Goal: Task Accomplishment & Management: Use online tool/utility

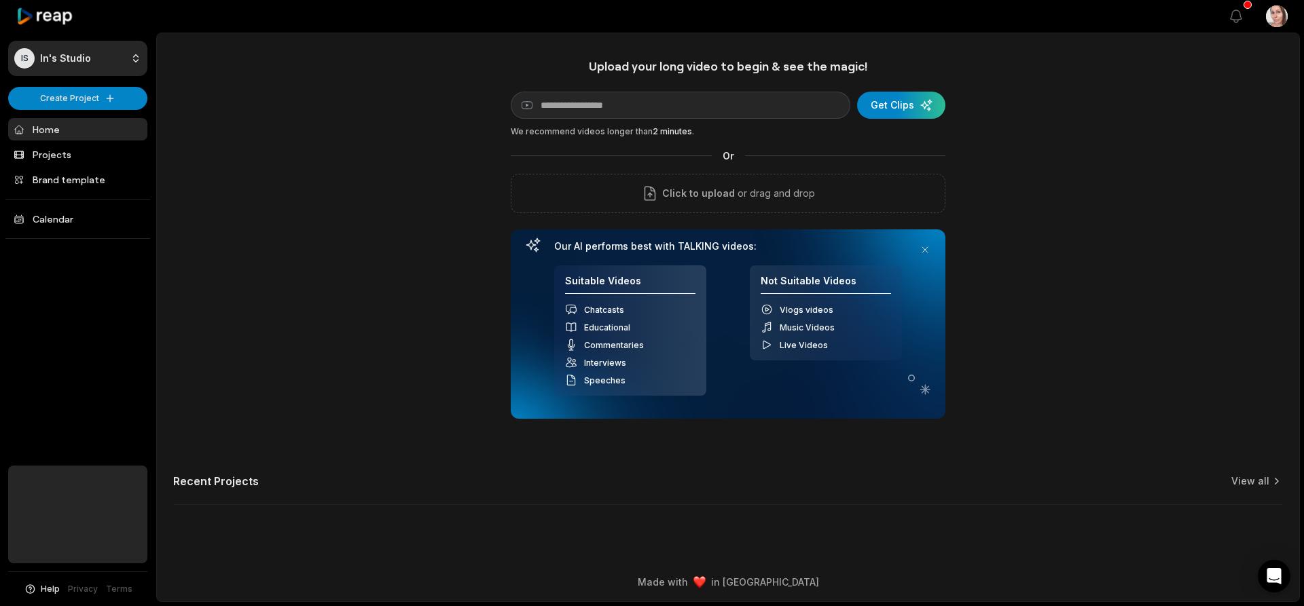
click at [216, 482] on h2 "Recent Projects" at bounding box center [216, 482] width 86 height 14
click at [71, 156] on link "Projects" at bounding box center [77, 154] width 139 height 22
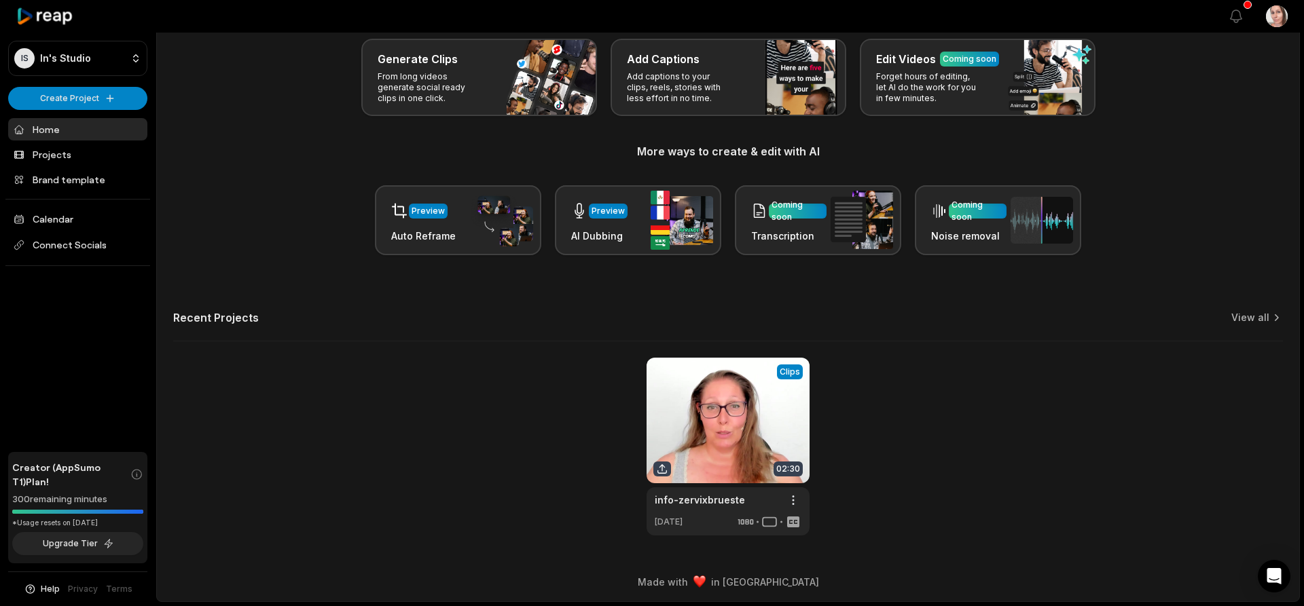
scroll to position [71, 0]
click at [737, 422] on link at bounding box center [727, 447] width 163 height 178
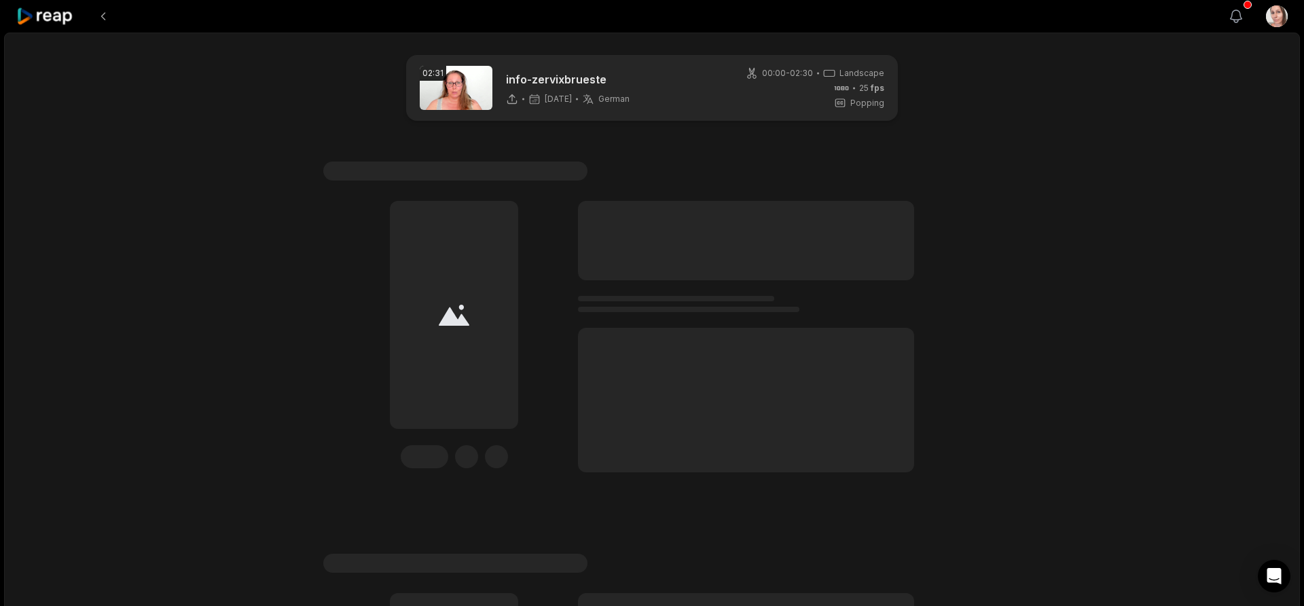
click at [1236, 23] on icon "button" at bounding box center [1236, 16] width 16 height 16
click at [813, 86] on div "00:00 - 02:30 Landscape 25 fps Popping" at bounding box center [814, 88] width 139 height 42
click at [431, 84] on img at bounding box center [456, 88] width 73 height 44
drag, startPoint x: 446, startPoint y: 100, endPoint x: 335, endPoint y: 81, distance: 113.0
click at [418, 96] on div "02:31 info-zervixbrueste 4 months ago German de 00:00 - 02:30 Landscape 25 fps …" at bounding box center [652, 88] width 492 height 66
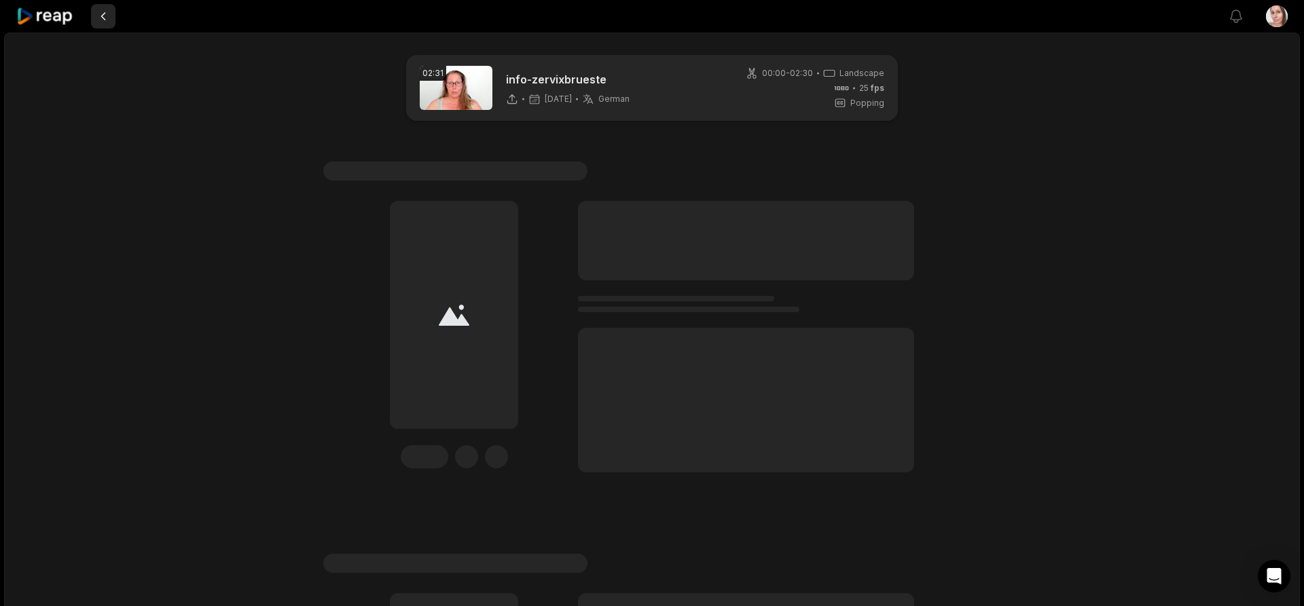
click at [102, 14] on button at bounding box center [103, 16] width 24 height 24
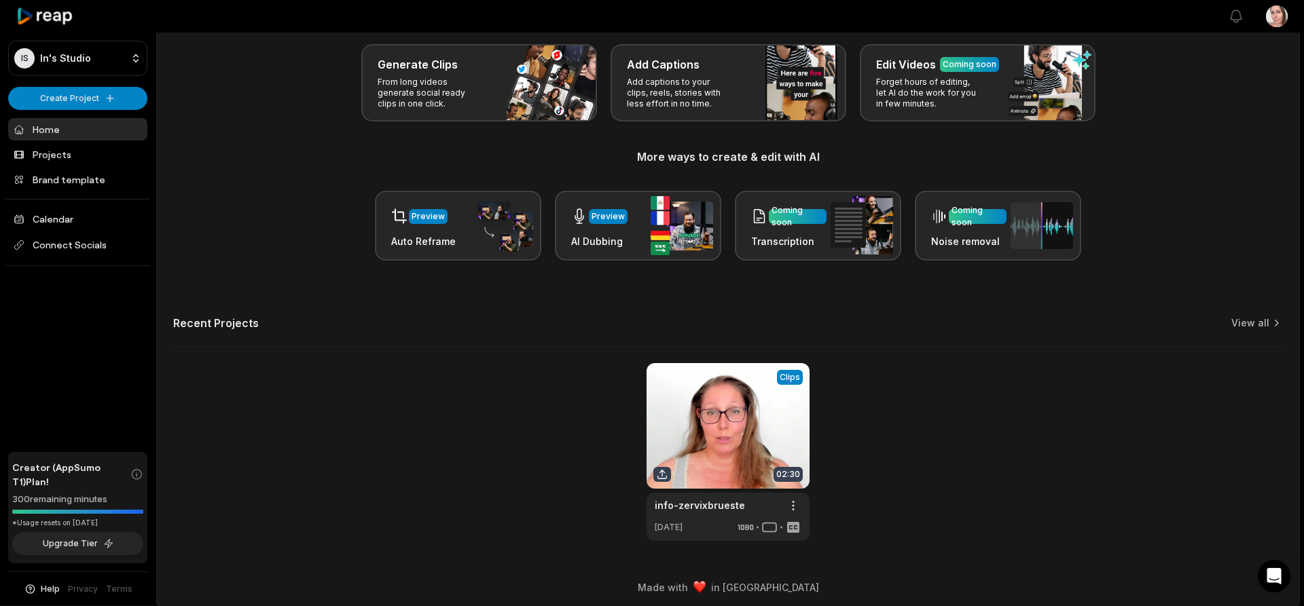
scroll to position [71, 0]
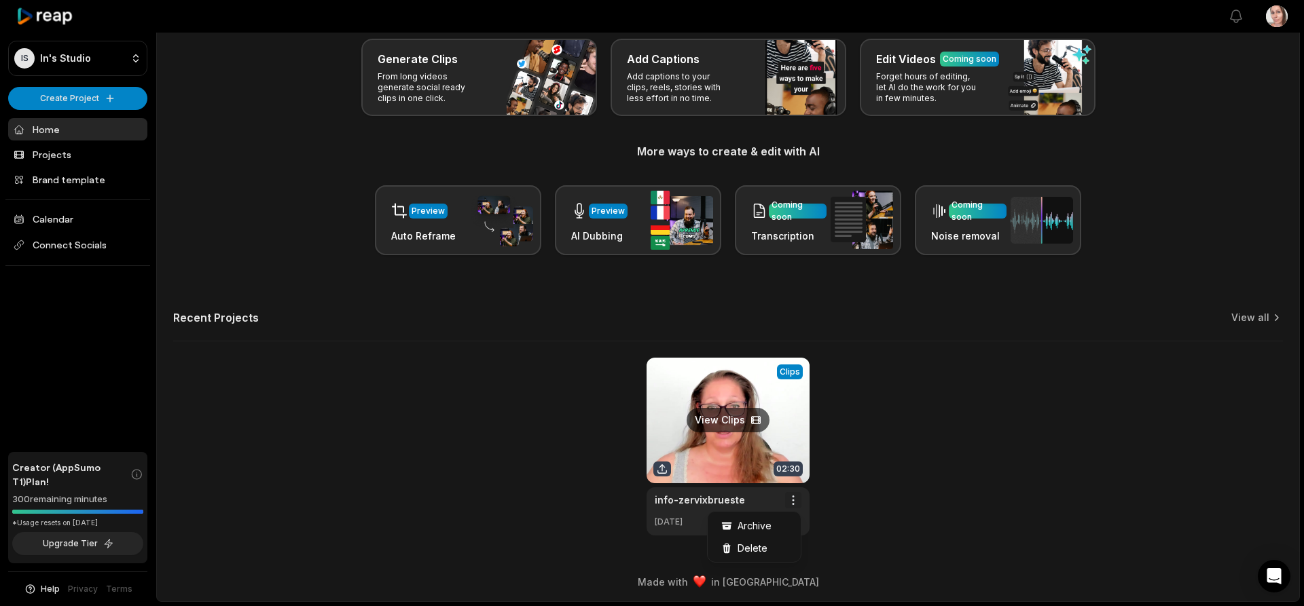
click at [794, 501] on html "IS In's Studio Create Project Home Projects Brand template Calendar Connect Soc…" at bounding box center [652, 232] width 1304 height 606
click at [793, 502] on html "IS In's Studio Create Project Home Projects Brand template Calendar Connect Soc…" at bounding box center [652, 232] width 1304 height 606
click at [742, 422] on link at bounding box center [727, 447] width 163 height 178
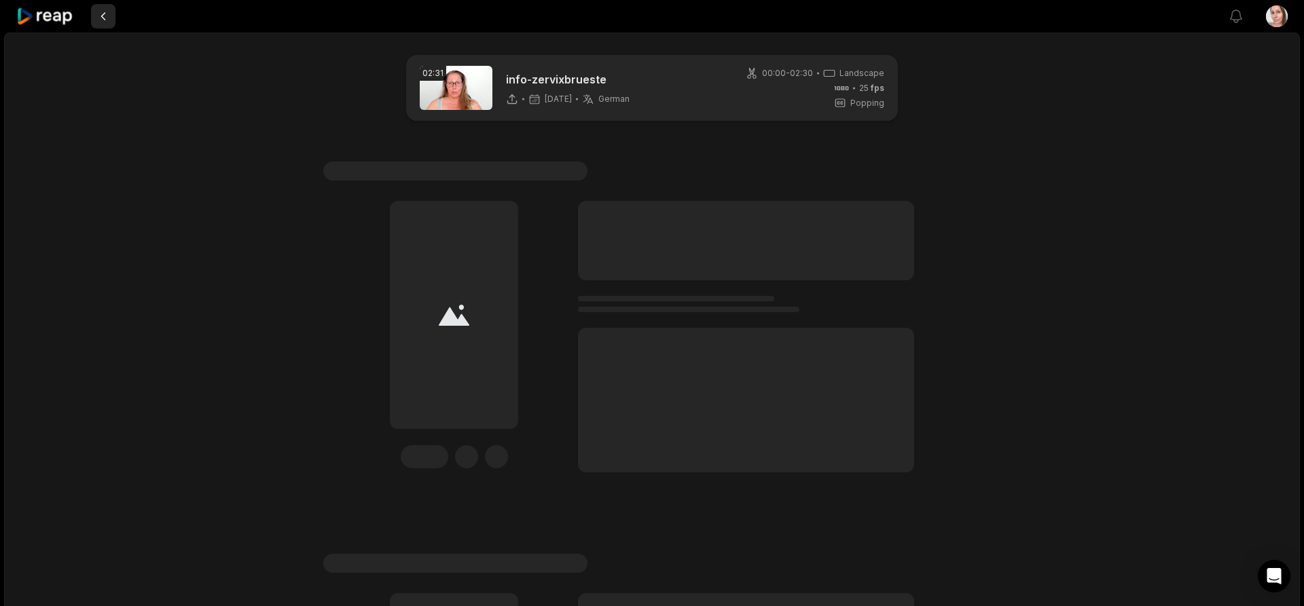
click at [98, 14] on button at bounding box center [103, 16] width 24 height 24
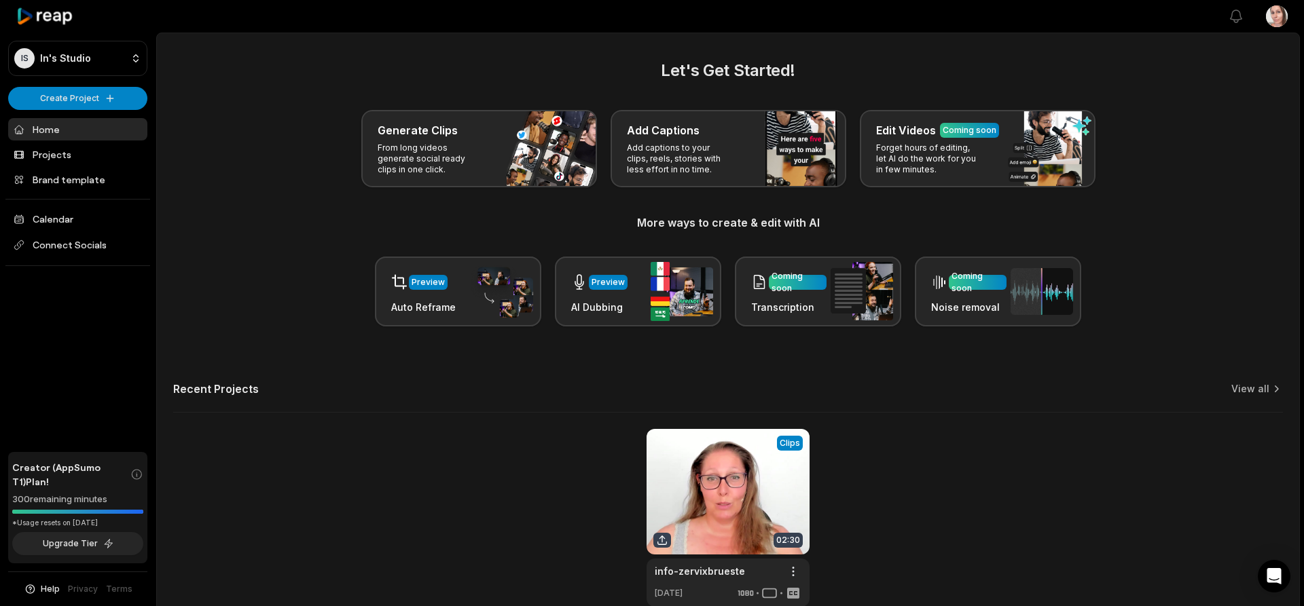
scroll to position [71, 0]
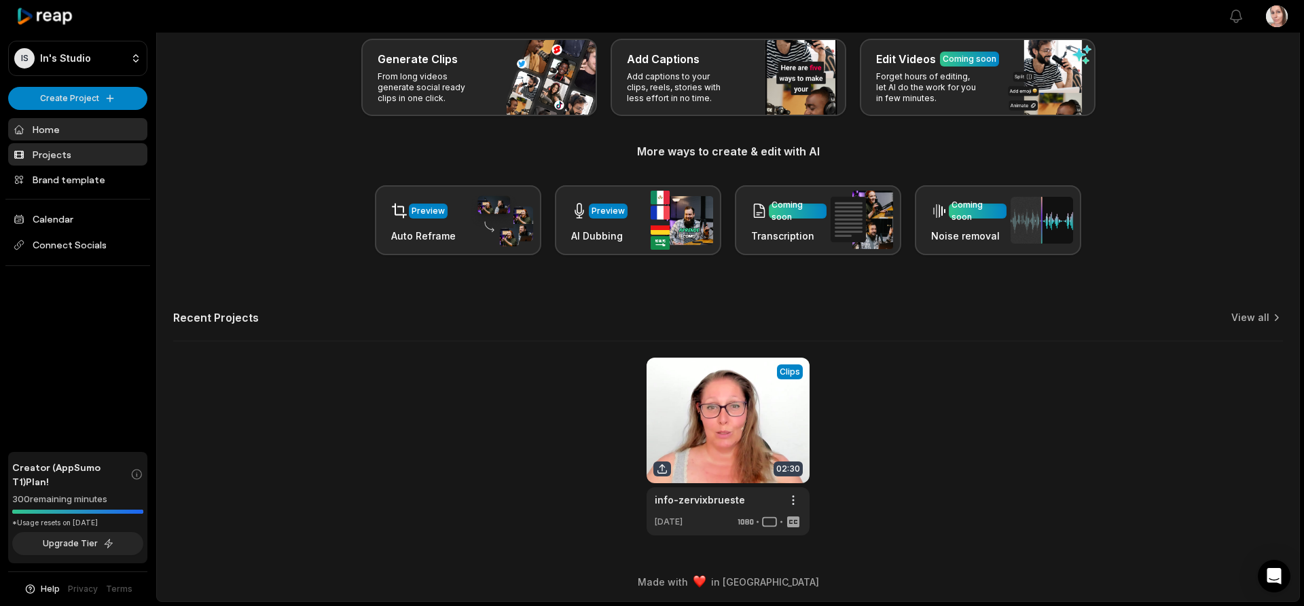
click at [50, 151] on link "Projects" at bounding box center [77, 154] width 139 height 22
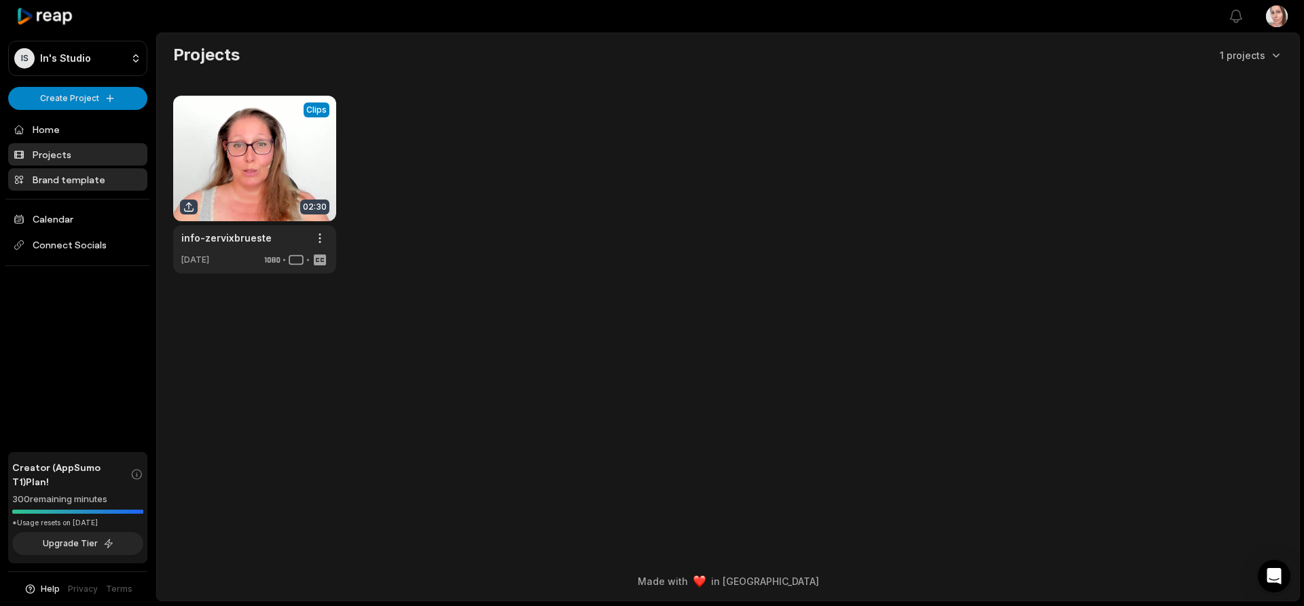
click at [62, 183] on link "Brand template" at bounding box center [77, 179] width 139 height 22
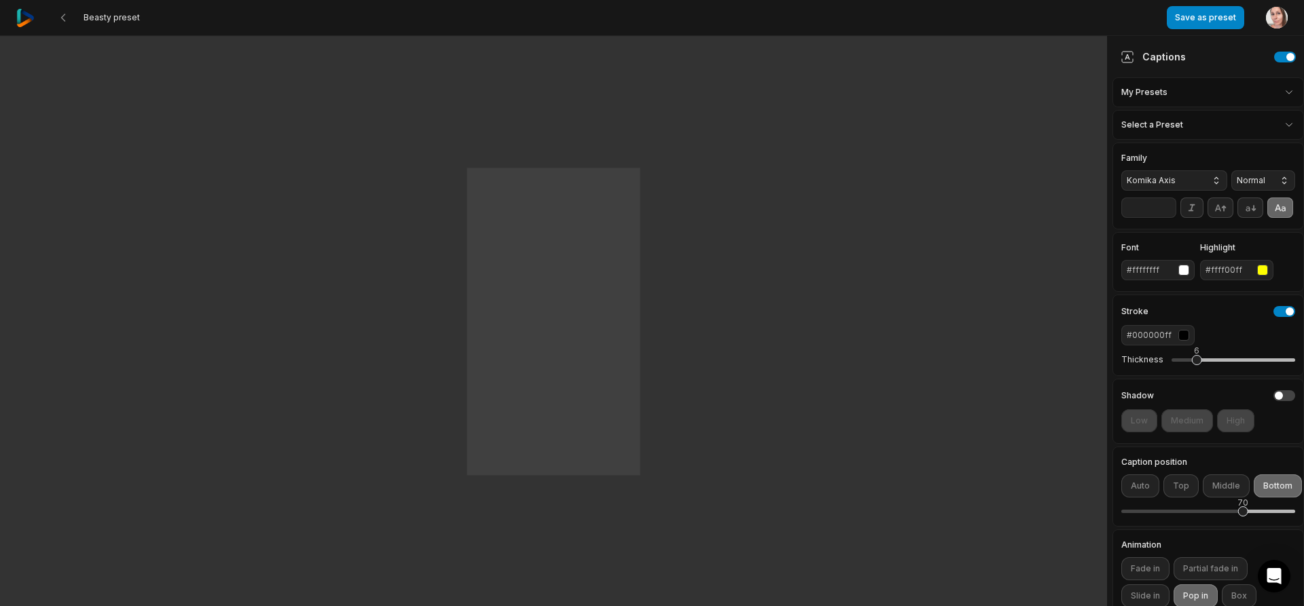
click at [1162, 93] on html "Beasty preset Save as preset Open user menu One One small small step step for f…" at bounding box center [652, 303] width 1304 height 606
click at [961, 164] on html "Beasty preset Save as preset Open user menu One One small small step step for f…" at bounding box center [652, 303] width 1304 height 606
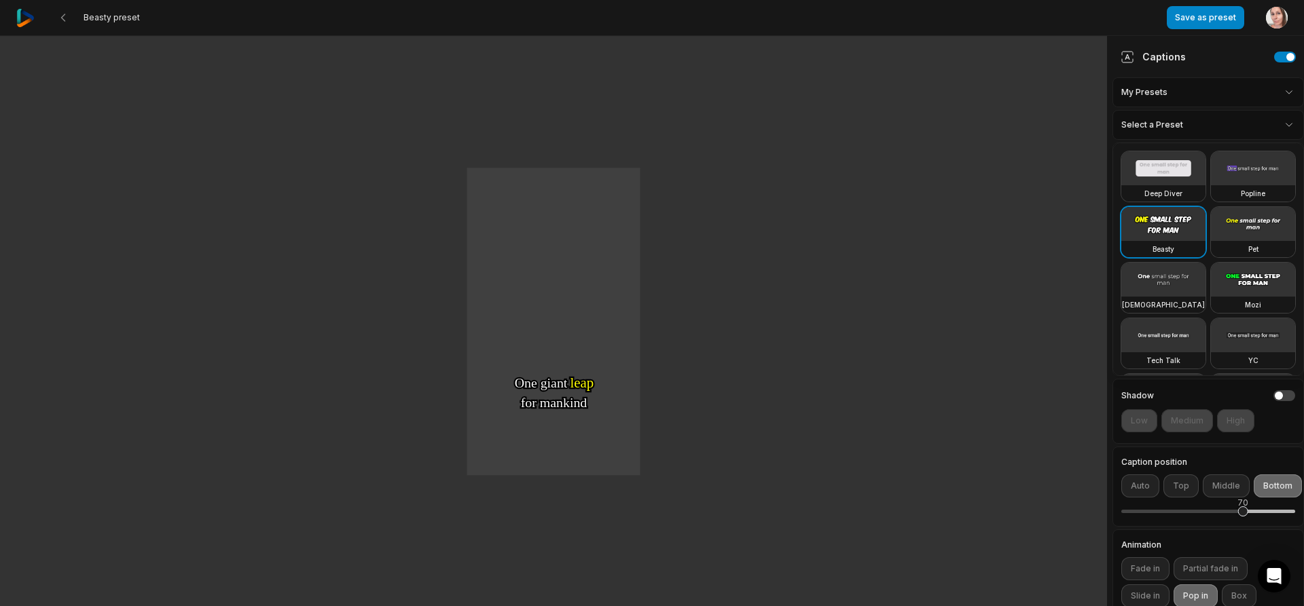
click at [1133, 124] on html "Beasty preset Save as preset Open user menu One One small small step step for f…" at bounding box center [652, 303] width 1304 height 606
click at [1181, 87] on html "Beasty preset Save as preset Open user menu One One small small step step for f…" at bounding box center [652, 303] width 1304 height 606
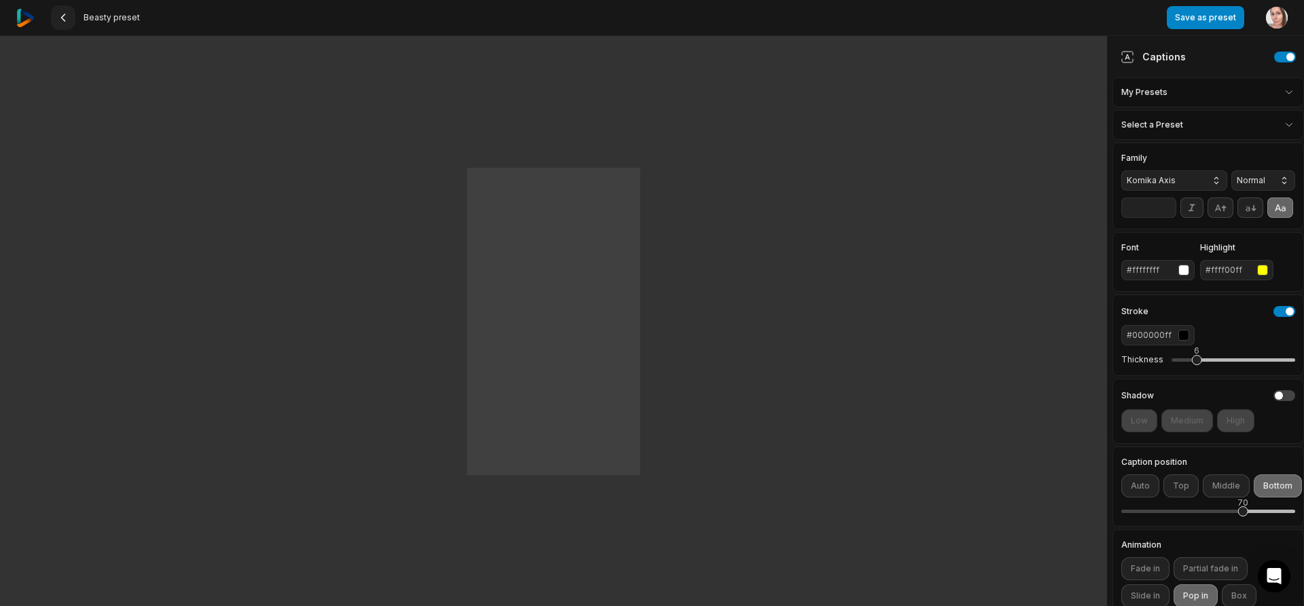
click at [66, 18] on icon at bounding box center [63, 17] width 11 height 11
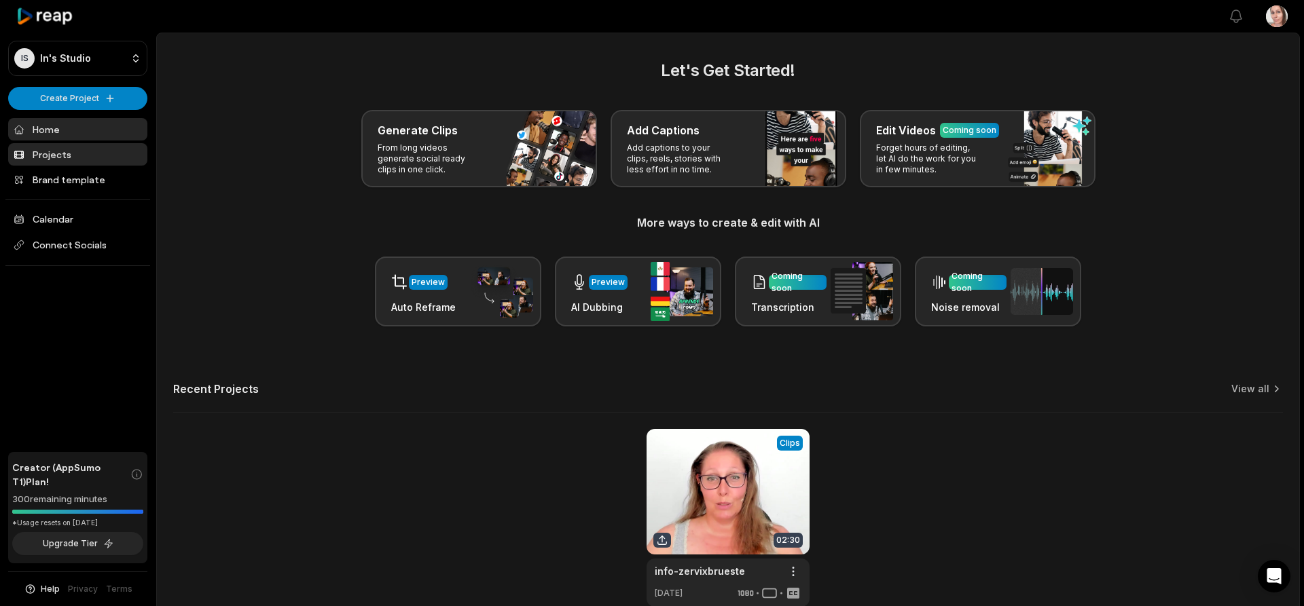
click at [66, 155] on link "Projects" at bounding box center [77, 154] width 139 height 22
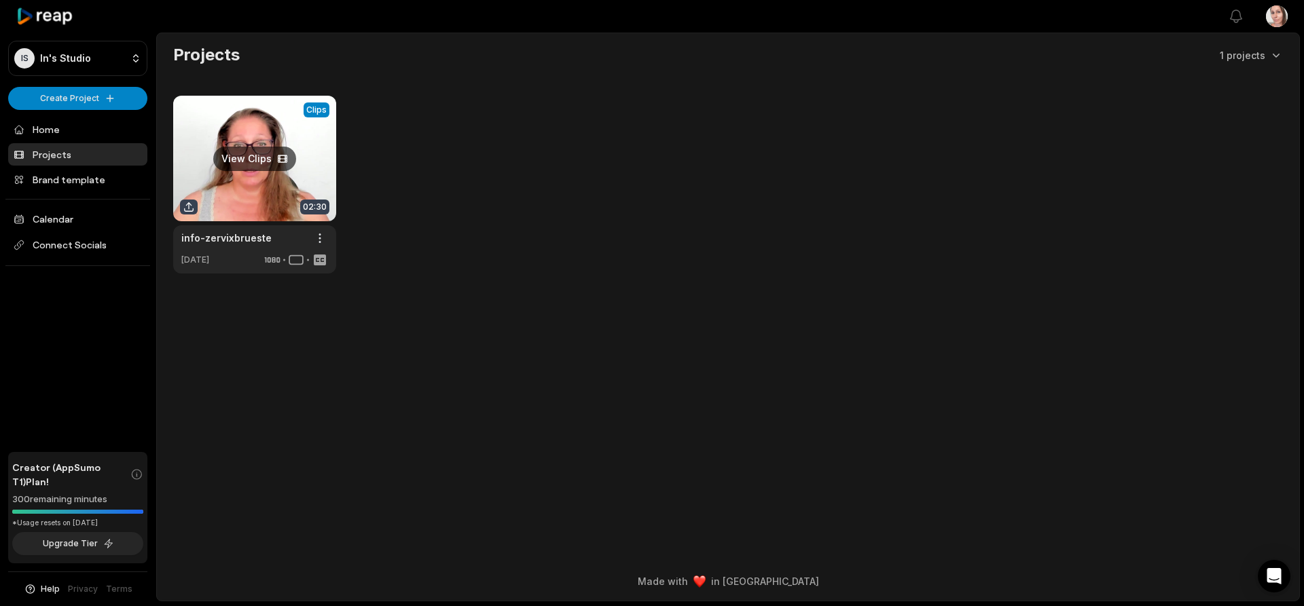
click at [320, 106] on link at bounding box center [254, 185] width 163 height 178
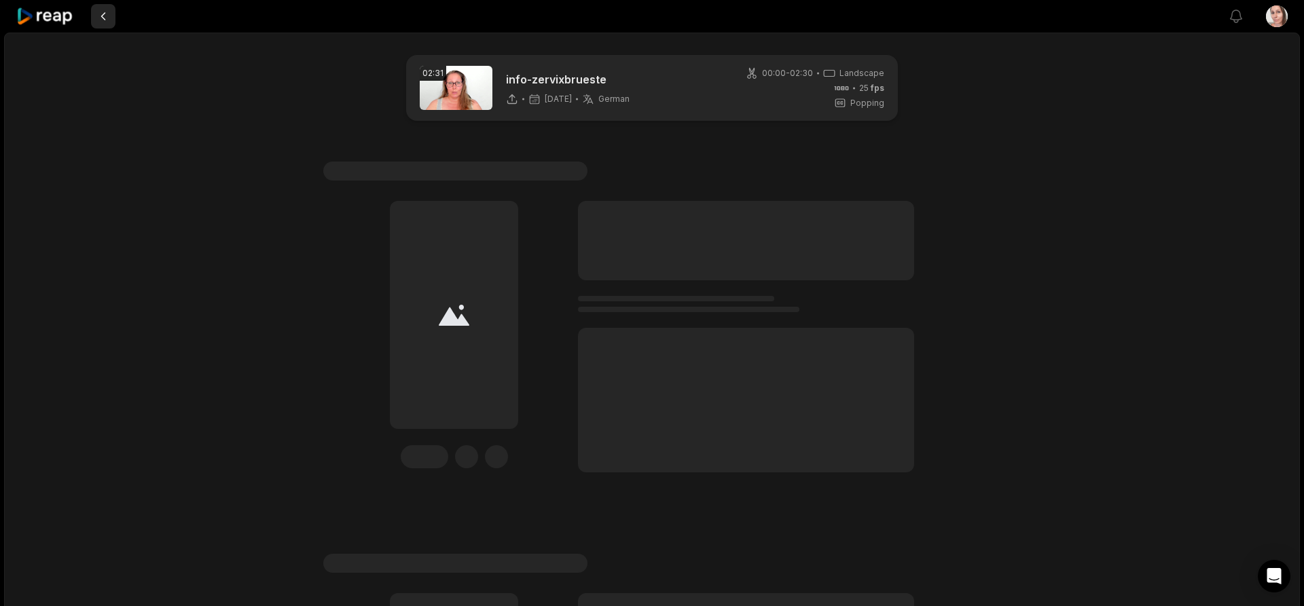
click at [108, 16] on button at bounding box center [103, 16] width 24 height 24
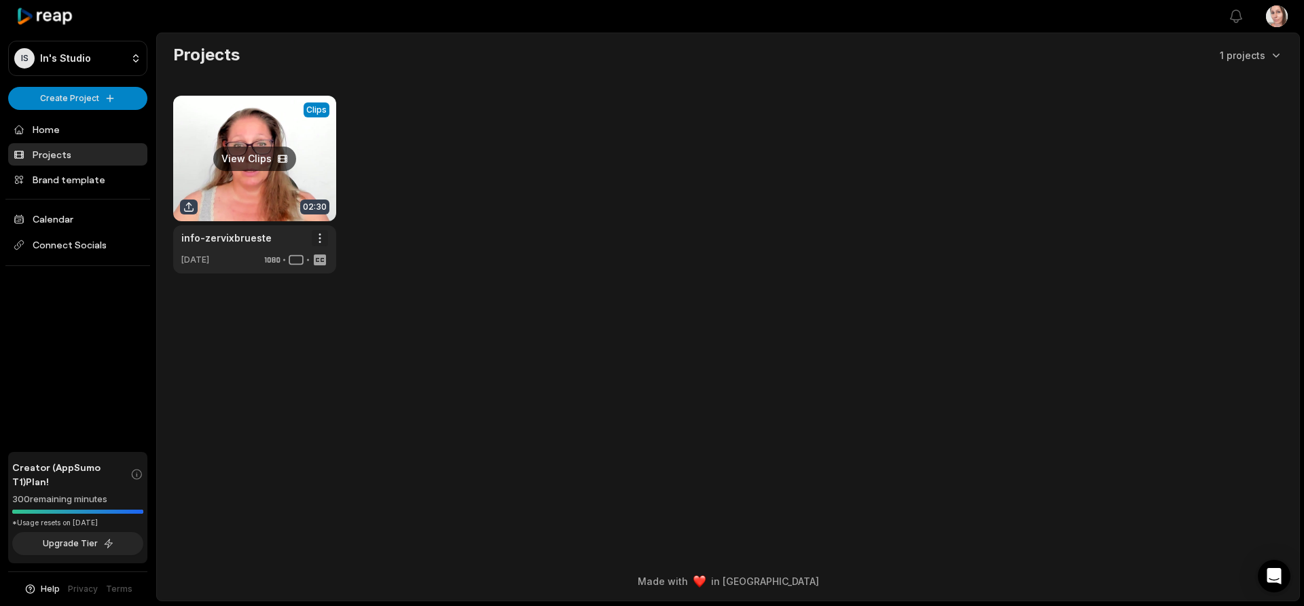
click at [314, 242] on html "IS In's Studio Create Project Home Projects Brand template Calendar Connect Soc…" at bounding box center [652, 303] width 1304 height 606
click at [289, 283] on span "Delete" at bounding box center [279, 286] width 30 height 14
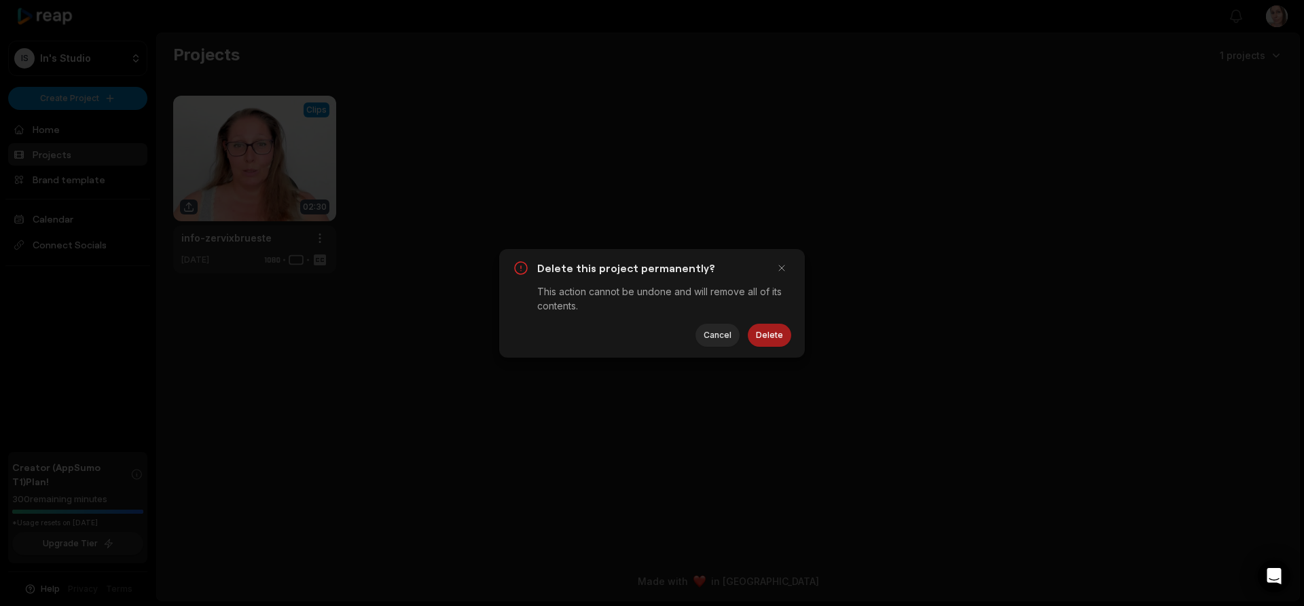
click at [765, 335] on button "Delete" at bounding box center [769, 335] width 43 height 23
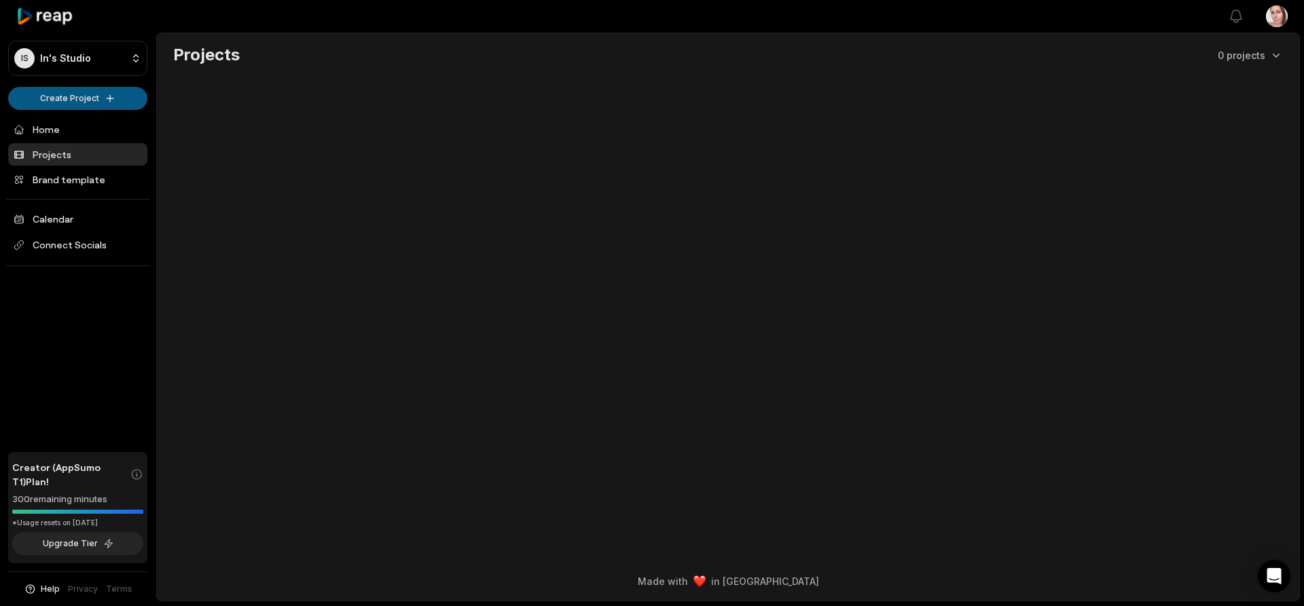
click at [105, 105] on html "IS In's Studio Create Project Home Projects Brand template Calendar Connect Soc…" at bounding box center [652, 303] width 1304 height 606
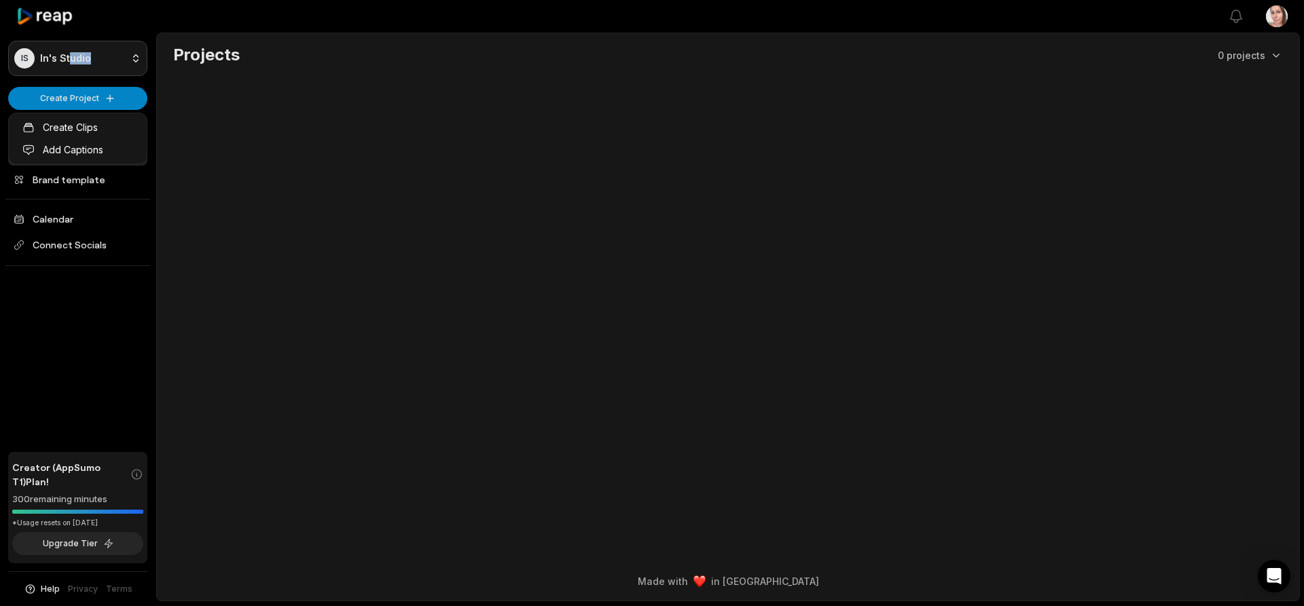
click at [70, 65] on html "IS In's Studio Create Project Home Projects Brand template Calendar Connect Soc…" at bounding box center [652, 303] width 1304 height 606
click at [94, 60] on html "IS In's Studio Create Project Home Projects Brand template Calendar Connect Soc…" at bounding box center [652, 303] width 1304 height 606
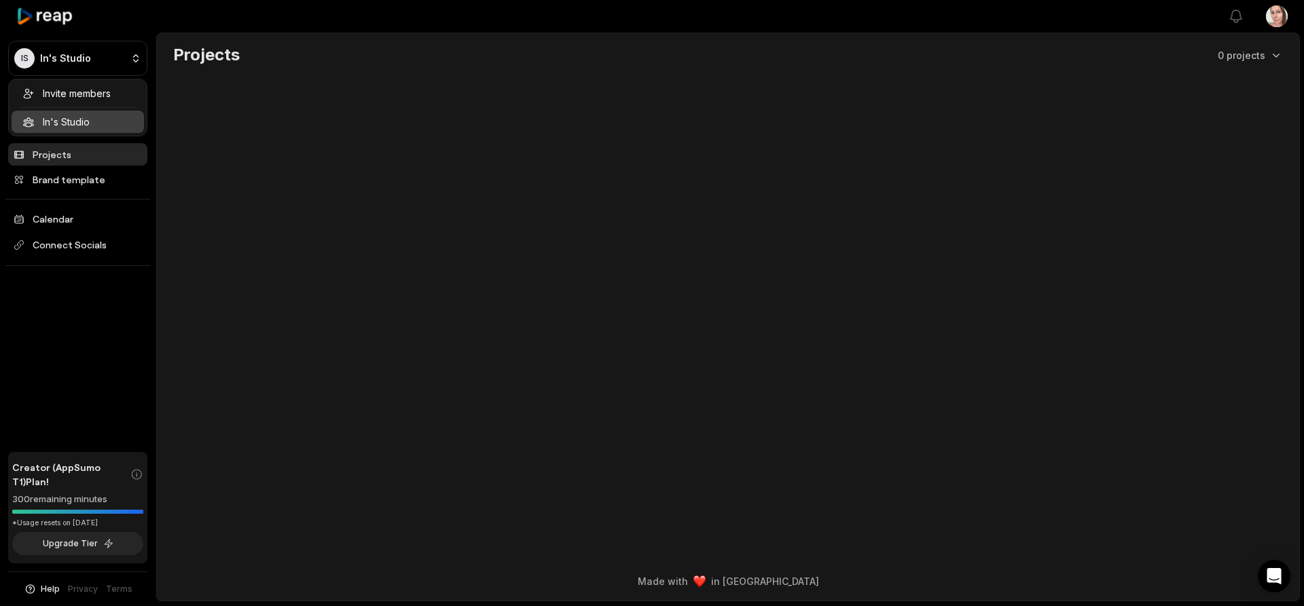
drag, startPoint x: 335, startPoint y: 147, endPoint x: 248, endPoint y: 127, distance: 89.1
click at [314, 139] on html "IS In's Studio Create Project Home Projects Brand template Calendar Connect Soc…" at bounding box center [652, 303] width 1304 height 606
click at [42, 153] on link "Projects" at bounding box center [77, 154] width 139 height 22
click at [101, 101] on html "IS In's Studio Create Project Home Projects Brand template Calendar Connect Soc…" at bounding box center [652, 303] width 1304 height 606
drag, startPoint x: 188, startPoint y: 184, endPoint x: 57, endPoint y: 173, distance: 131.5
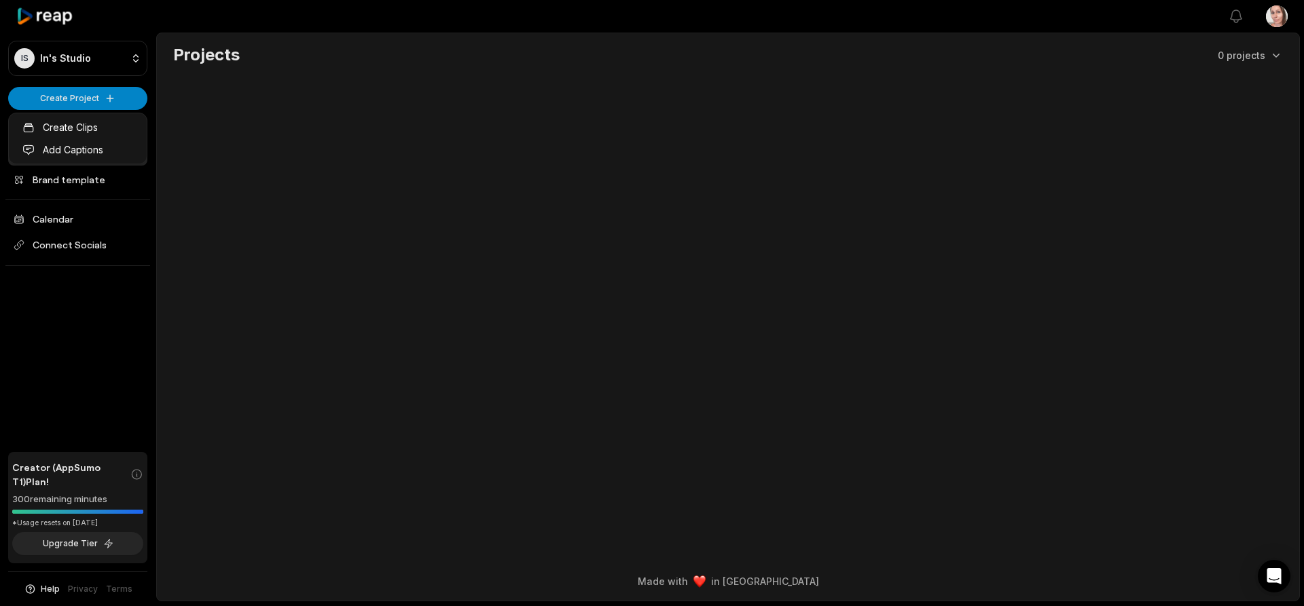
click at [188, 183] on html "IS In's Studio Create Project Home Projects Brand template Calendar Connect Soc…" at bounding box center [652, 303] width 1304 height 606
click at [55, 155] on link "Projects" at bounding box center [77, 154] width 139 height 22
click at [92, 128] on link "Create Clips" at bounding box center [78, 127] width 132 height 22
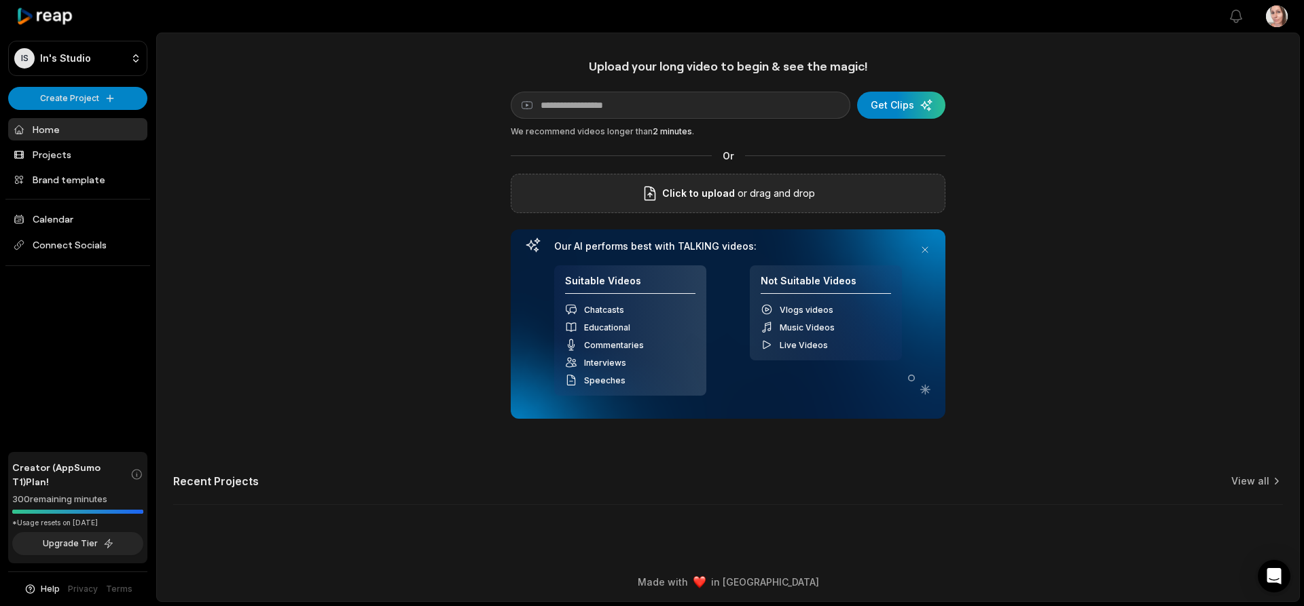
click at [710, 192] on span "Click to upload" at bounding box center [698, 193] width 73 height 16
click at [0, 0] on input "Click to upload" at bounding box center [0, 0] width 0 height 0
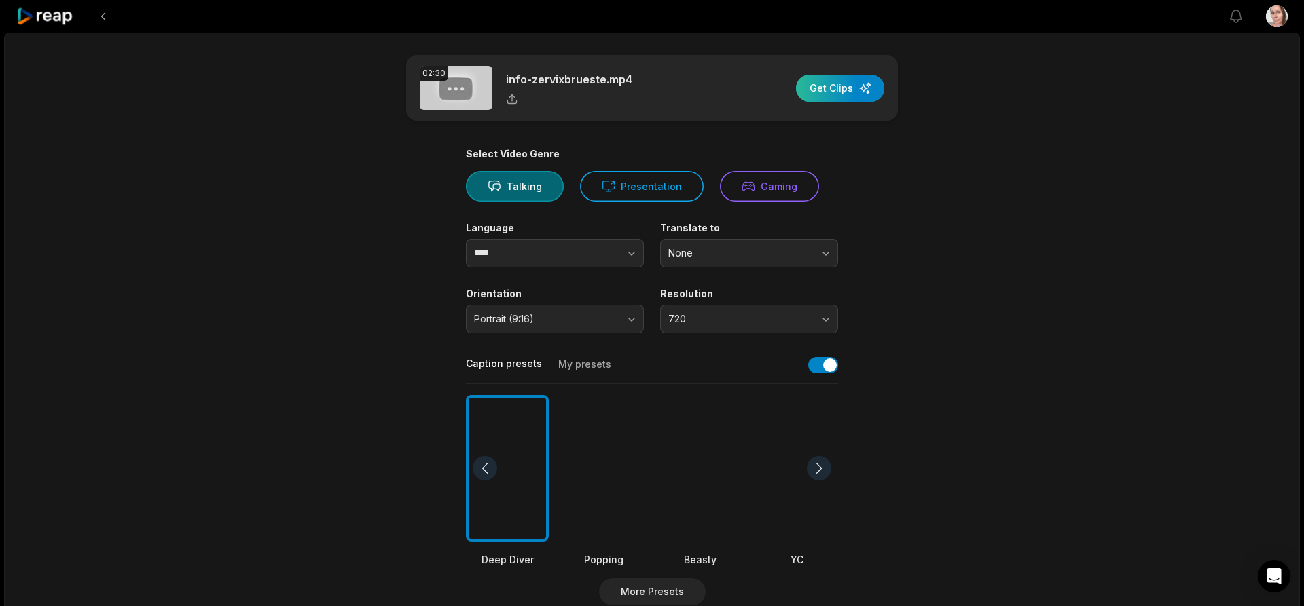
click at [839, 88] on div "button" at bounding box center [840, 88] width 88 height 27
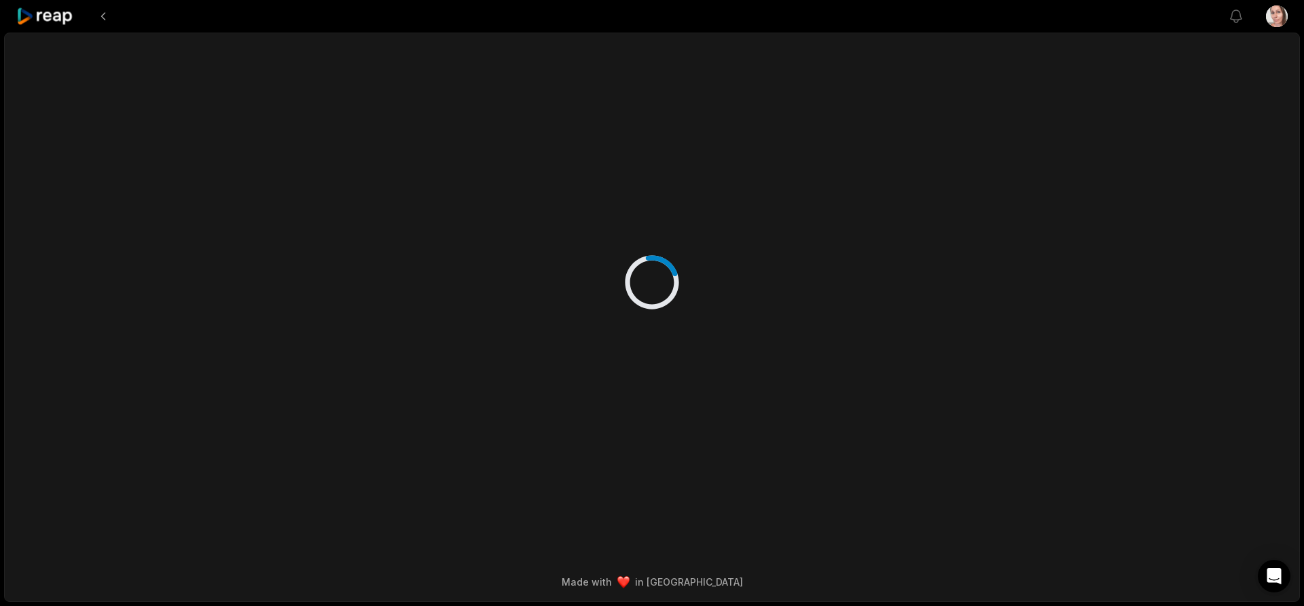
click at [536, 257] on div at bounding box center [651, 268] width 657 height 471
